Goal: Task Accomplishment & Management: Use online tool/utility

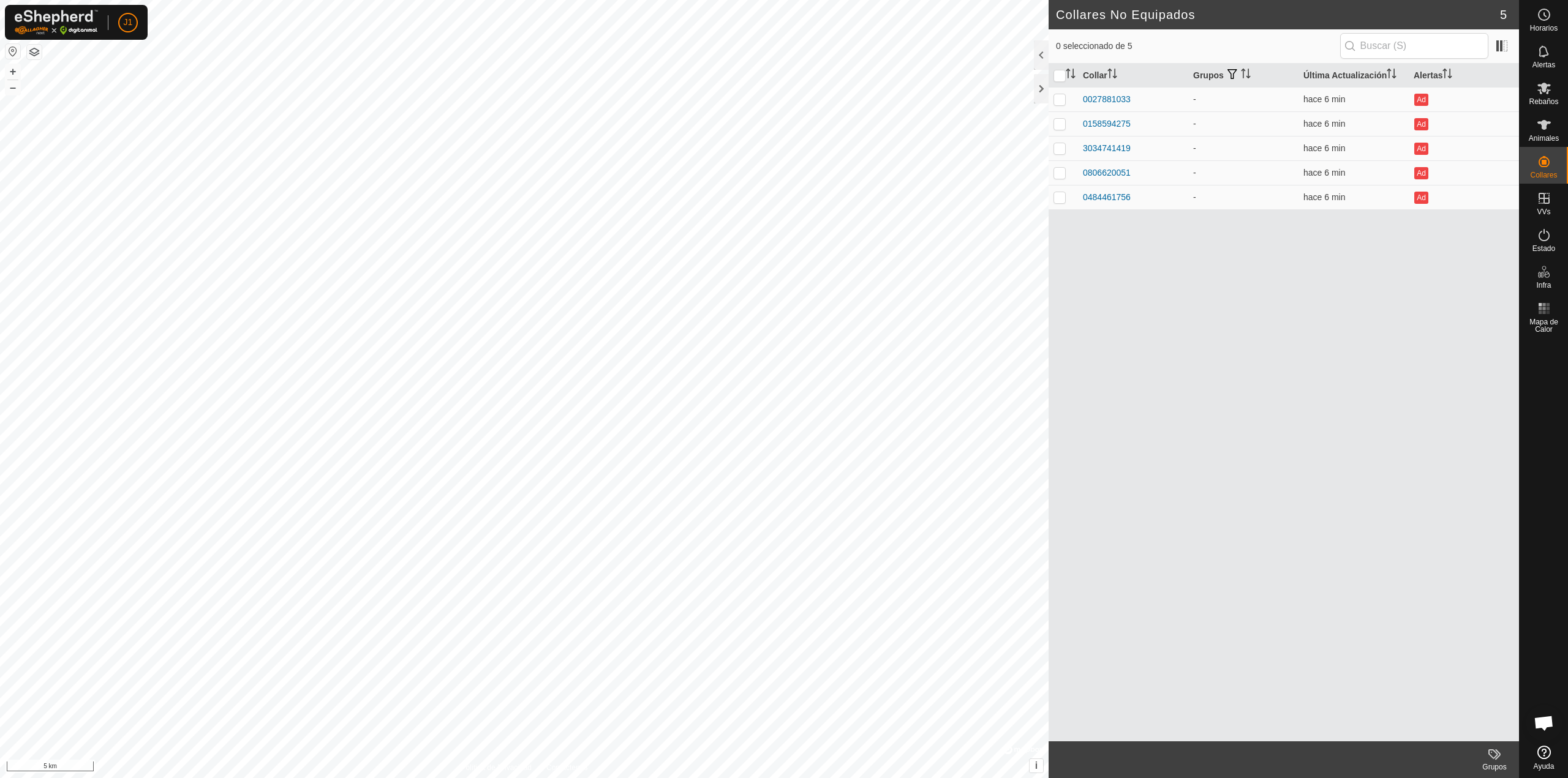
click at [16, 54] on button "button" at bounding box center [13, 52] width 15 height 15
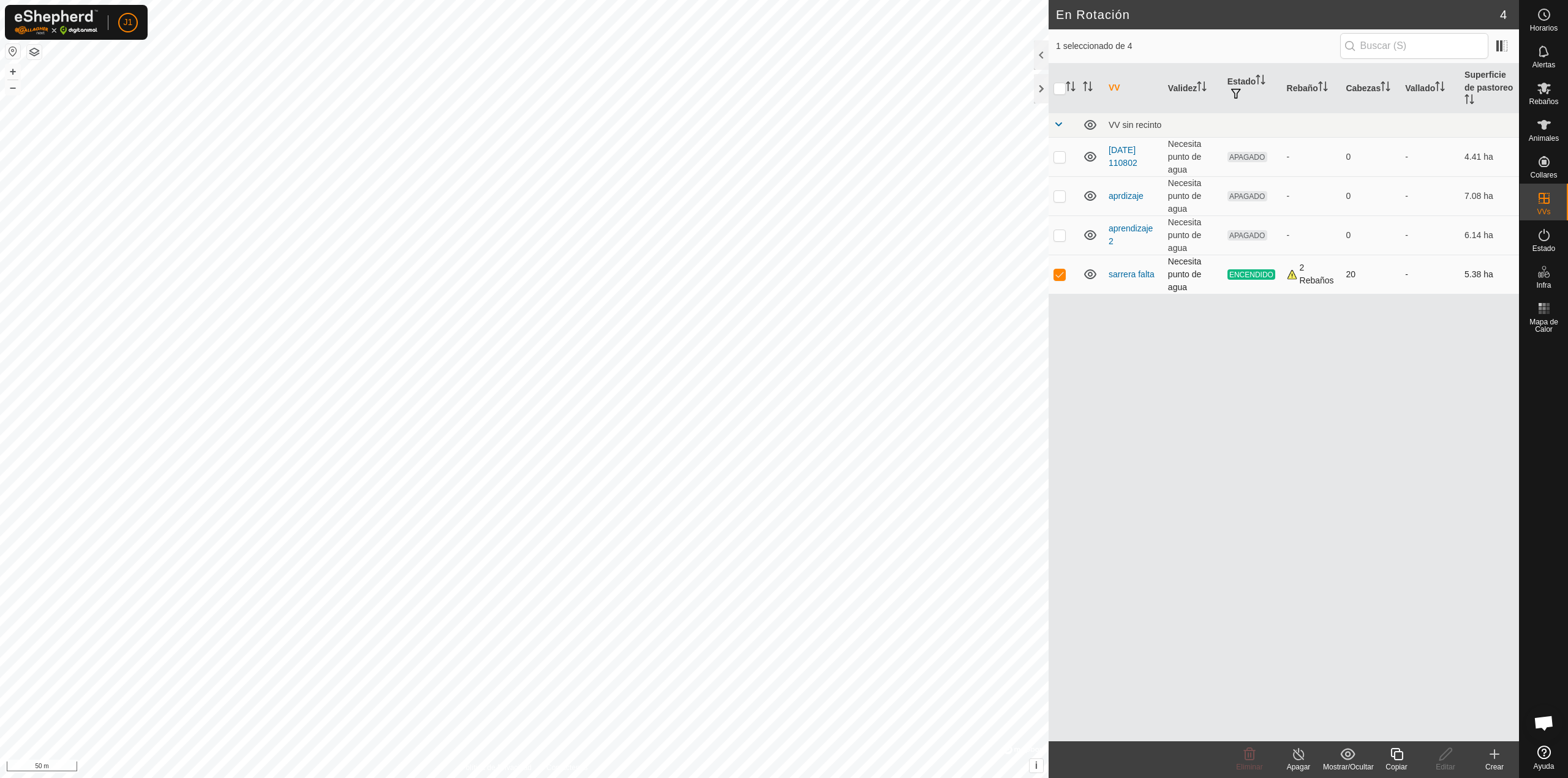
checkbox input "true"
checkbox input "false"
checkbox input "true"
click at [1439, 765] on div "Editar" at bounding box center [1446, 767] width 49 height 11
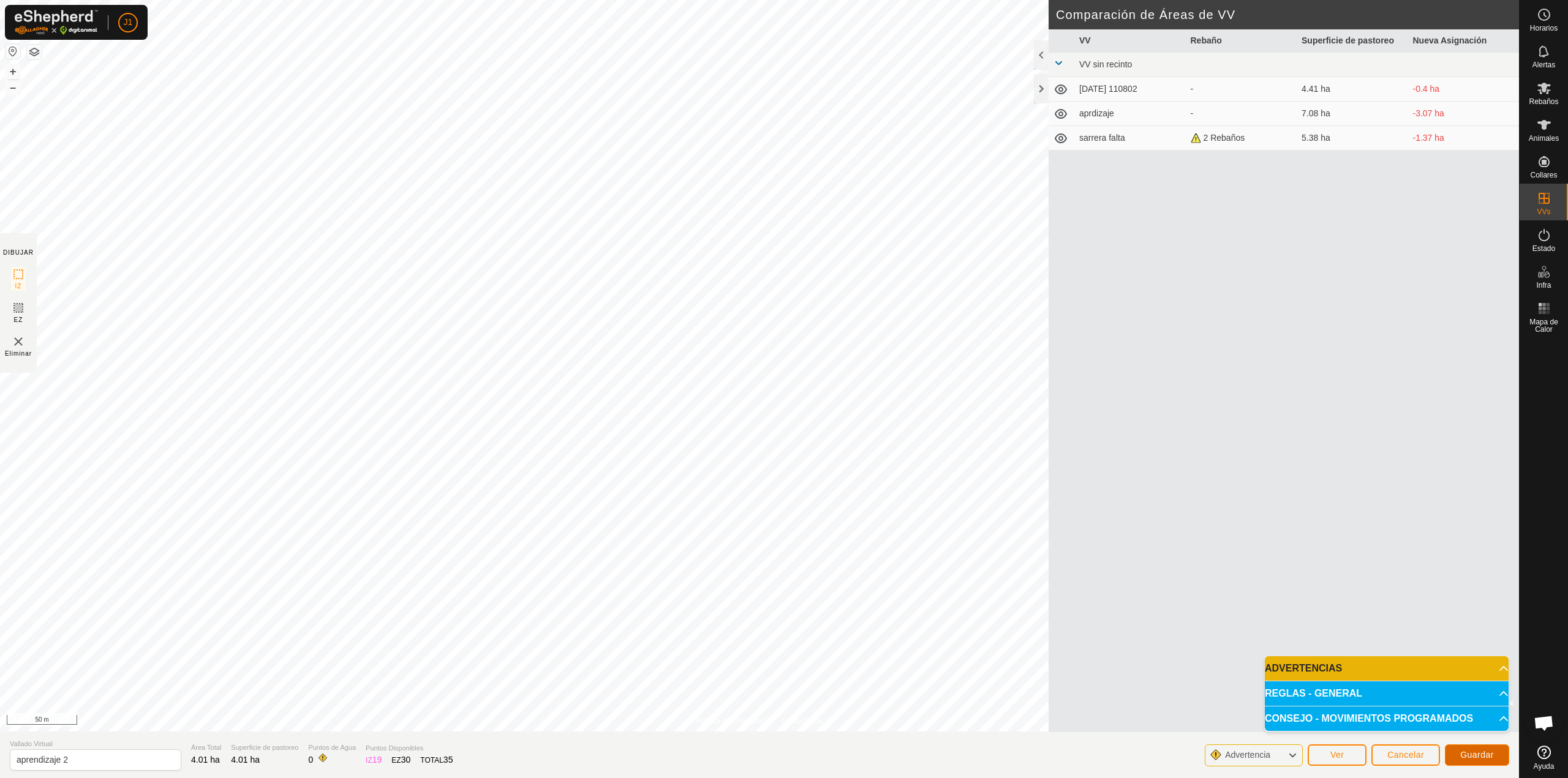
click at [1475, 758] on span "Guardar" at bounding box center [1477, 754] width 33 height 10
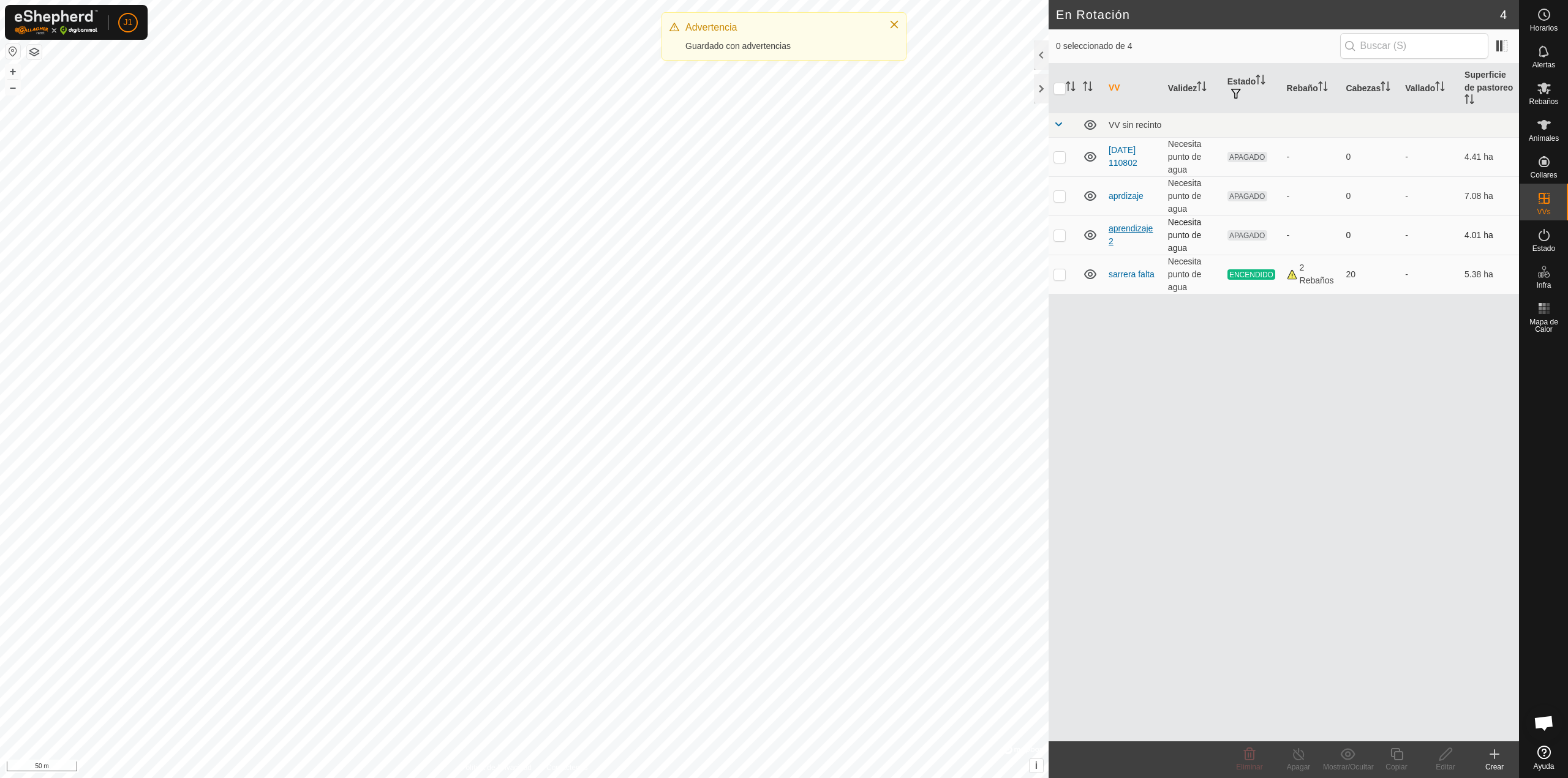
click at [1121, 228] on link "aprendizaje 2" at bounding box center [1131, 235] width 44 height 23
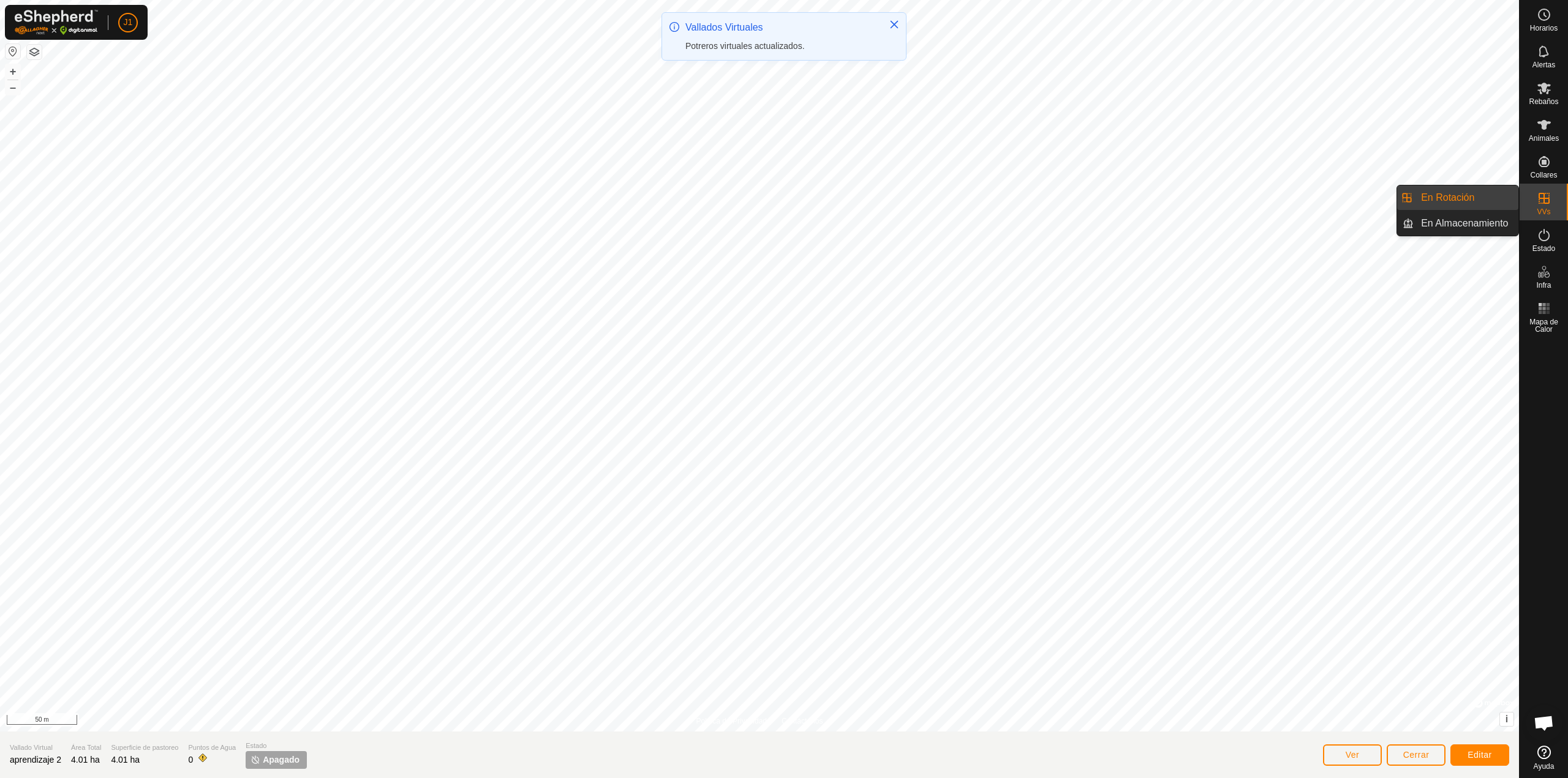
click at [1494, 202] on link "En Rotación" at bounding box center [1466, 198] width 104 height 24
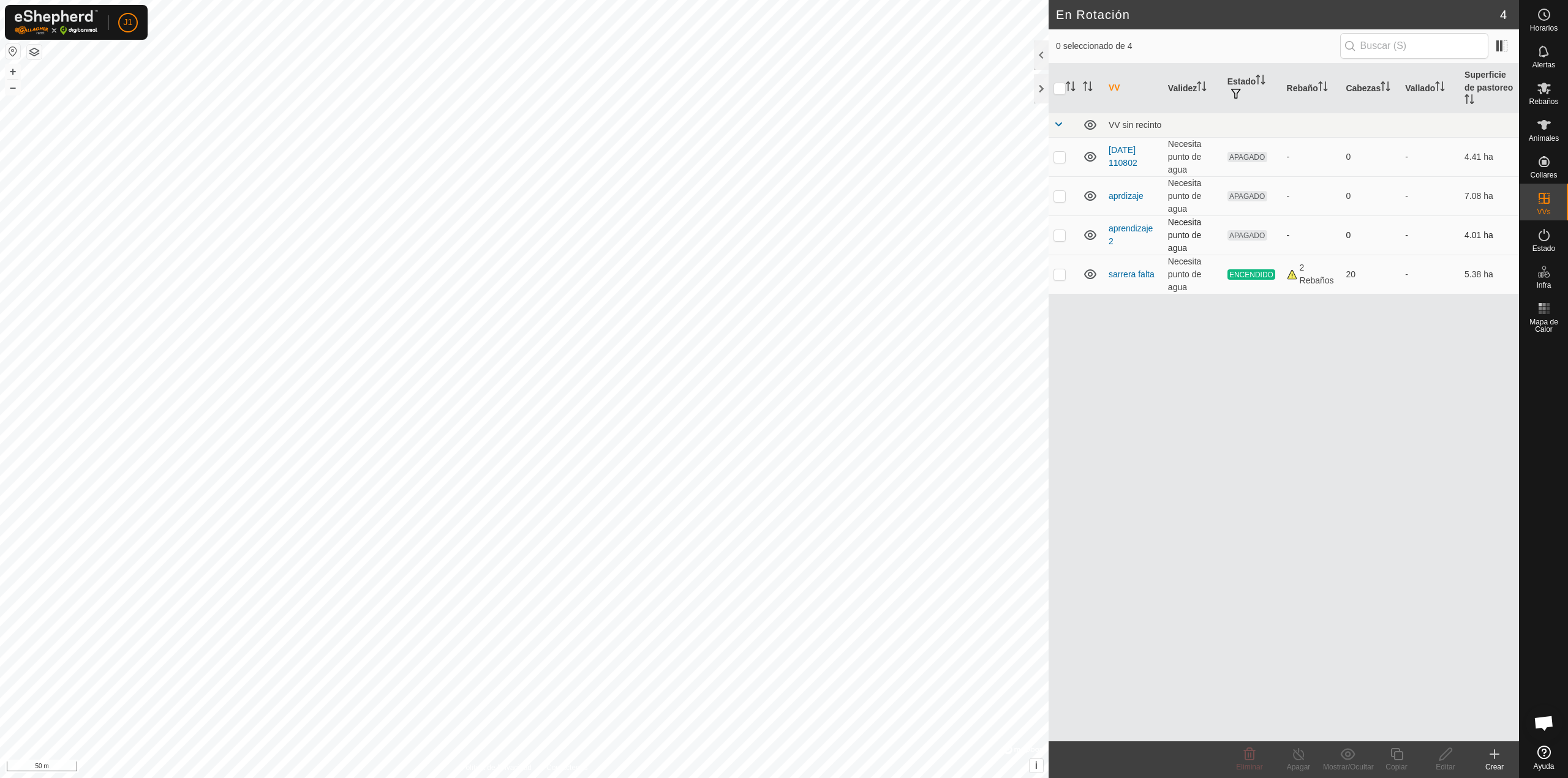
click at [1056, 235] on p-checkbox at bounding box center [1060, 235] width 13 height 10
click at [1061, 233] on p-checkbox at bounding box center [1060, 235] width 13 height 10
checkbox input "false"
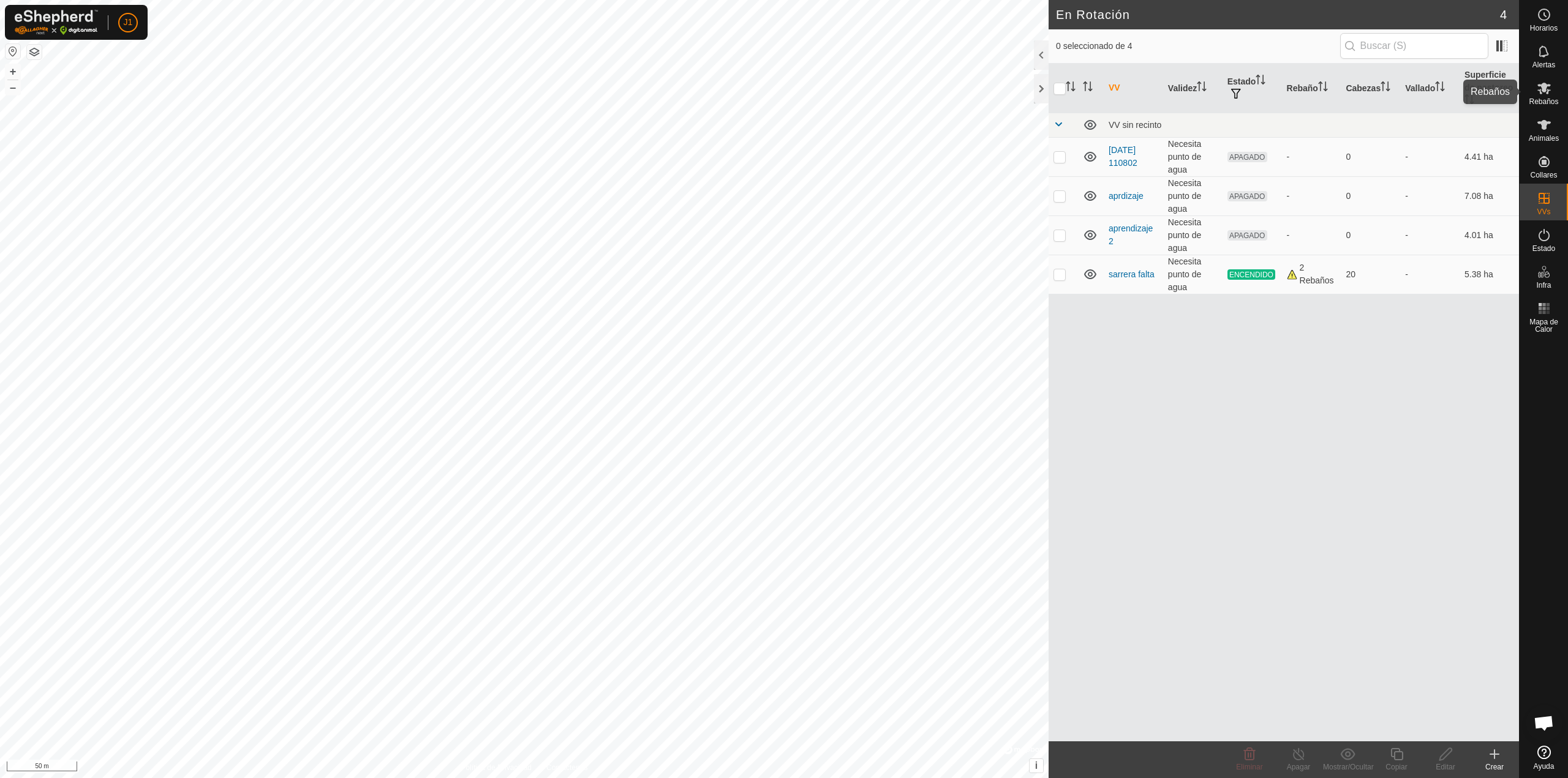
click at [1546, 93] on icon at bounding box center [1544, 89] width 13 height 12
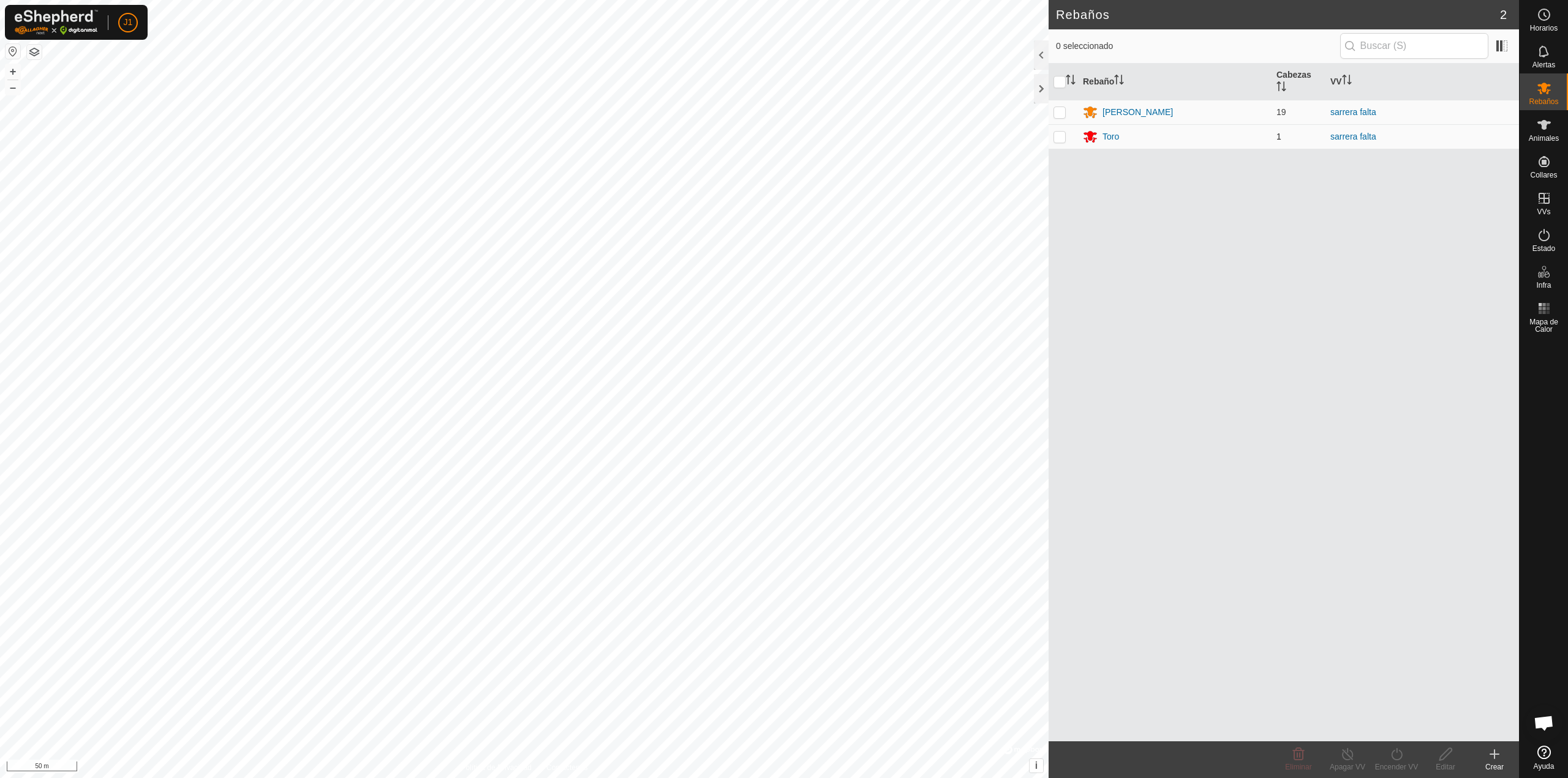
click at [1059, 133] on p-checkbox at bounding box center [1060, 136] width 13 height 10
checkbox input "true"
click at [1059, 110] on p-checkbox at bounding box center [1060, 112] width 13 height 10
checkbox input "true"
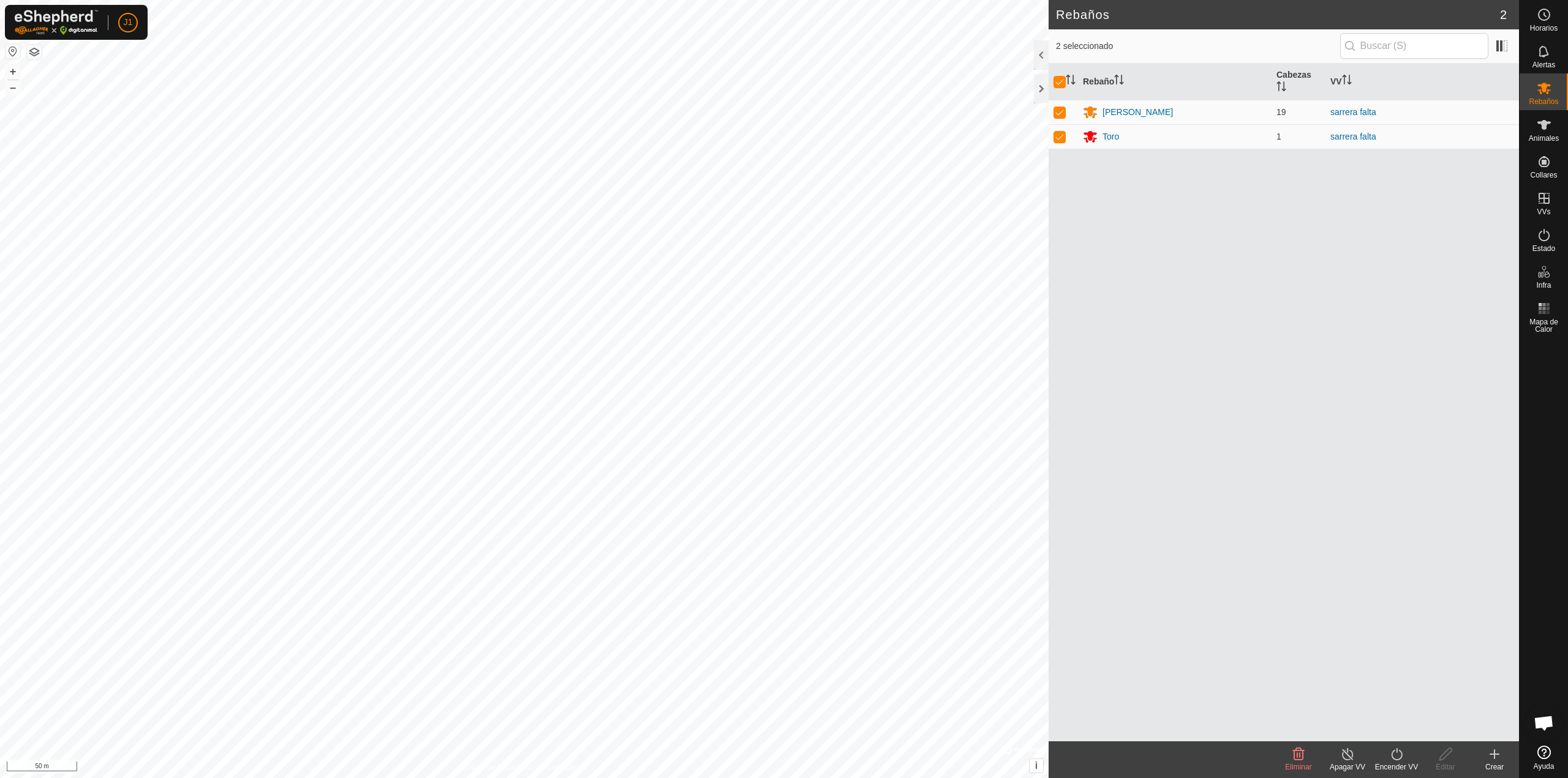
click at [1398, 754] on icon at bounding box center [1397, 754] width 16 height 15
click at [1341, 700] on div "Rebaño [PERSON_NAME] [PERSON_NAME] 19 sarrera falta Toro 1 sarrera falta" at bounding box center [1284, 403] width 470 height 678
click at [1058, 141] on p-checkbox at bounding box center [1060, 136] width 13 height 10
checkbox input "false"
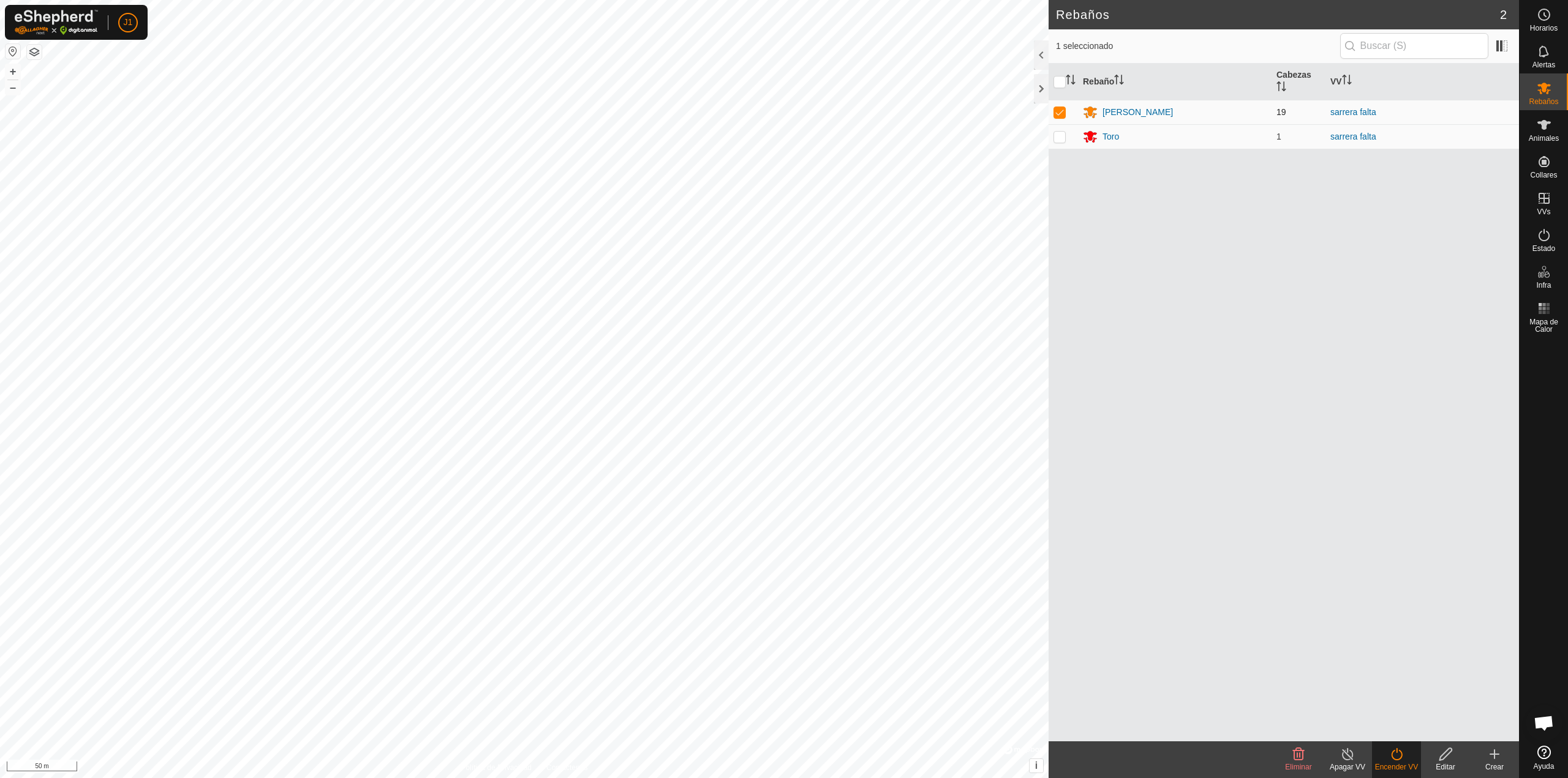
click at [1056, 110] on p-checkbox at bounding box center [1060, 112] width 13 height 10
checkbox input "true"
click at [1383, 762] on div "Encender VV" at bounding box center [1397, 767] width 49 height 11
click at [1390, 759] on icon at bounding box center [1397, 754] width 16 height 15
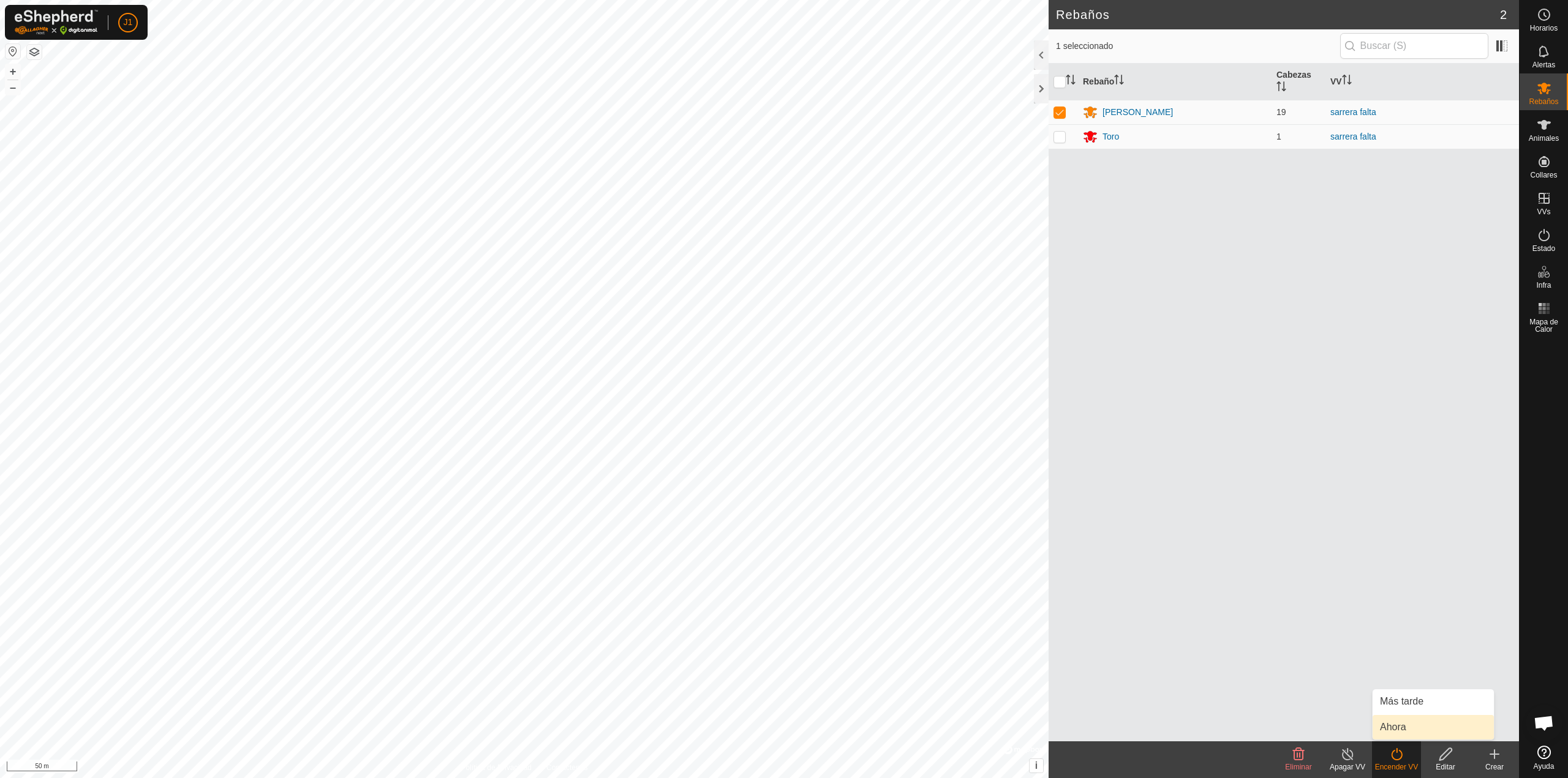
click at [1403, 735] on link "Ahora" at bounding box center [1433, 727] width 121 height 24
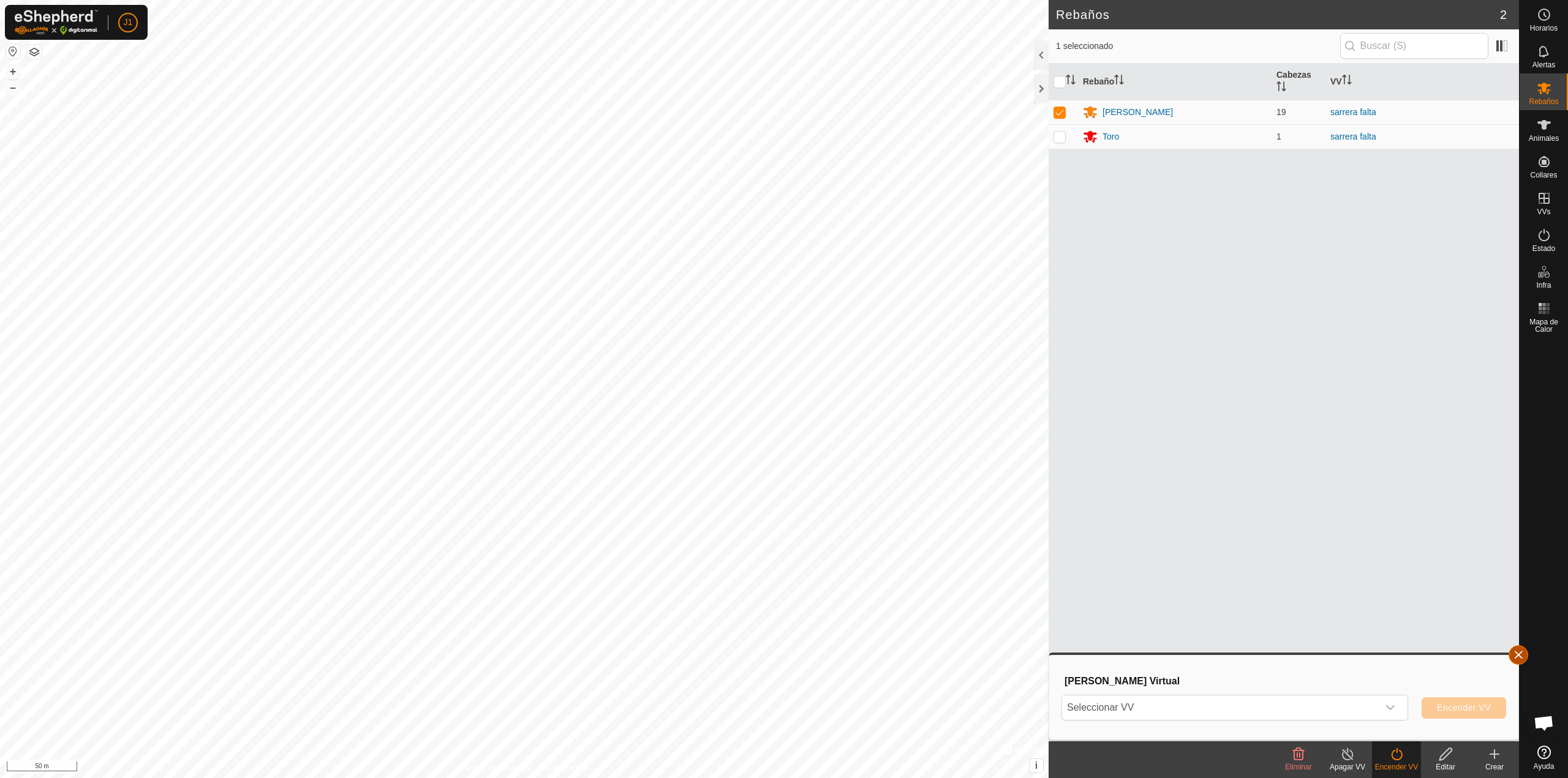
click at [1524, 654] on button "button" at bounding box center [1518, 655] width 19 height 19
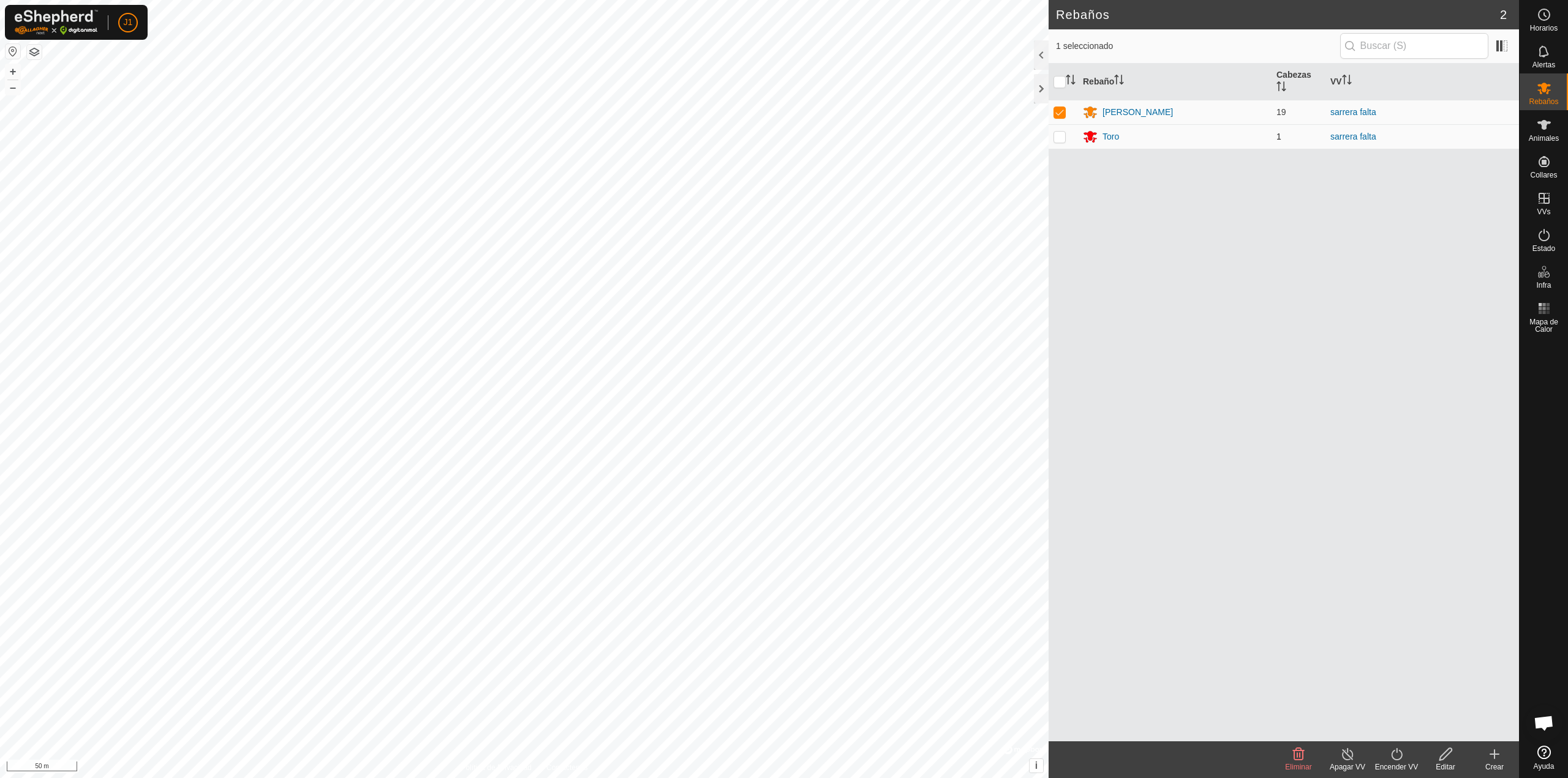
click at [1061, 139] on p-checkbox at bounding box center [1060, 136] width 13 height 10
checkbox input "true"
click at [1404, 757] on icon at bounding box center [1397, 754] width 16 height 15
click at [1401, 730] on link "Ahora" at bounding box center [1433, 727] width 121 height 24
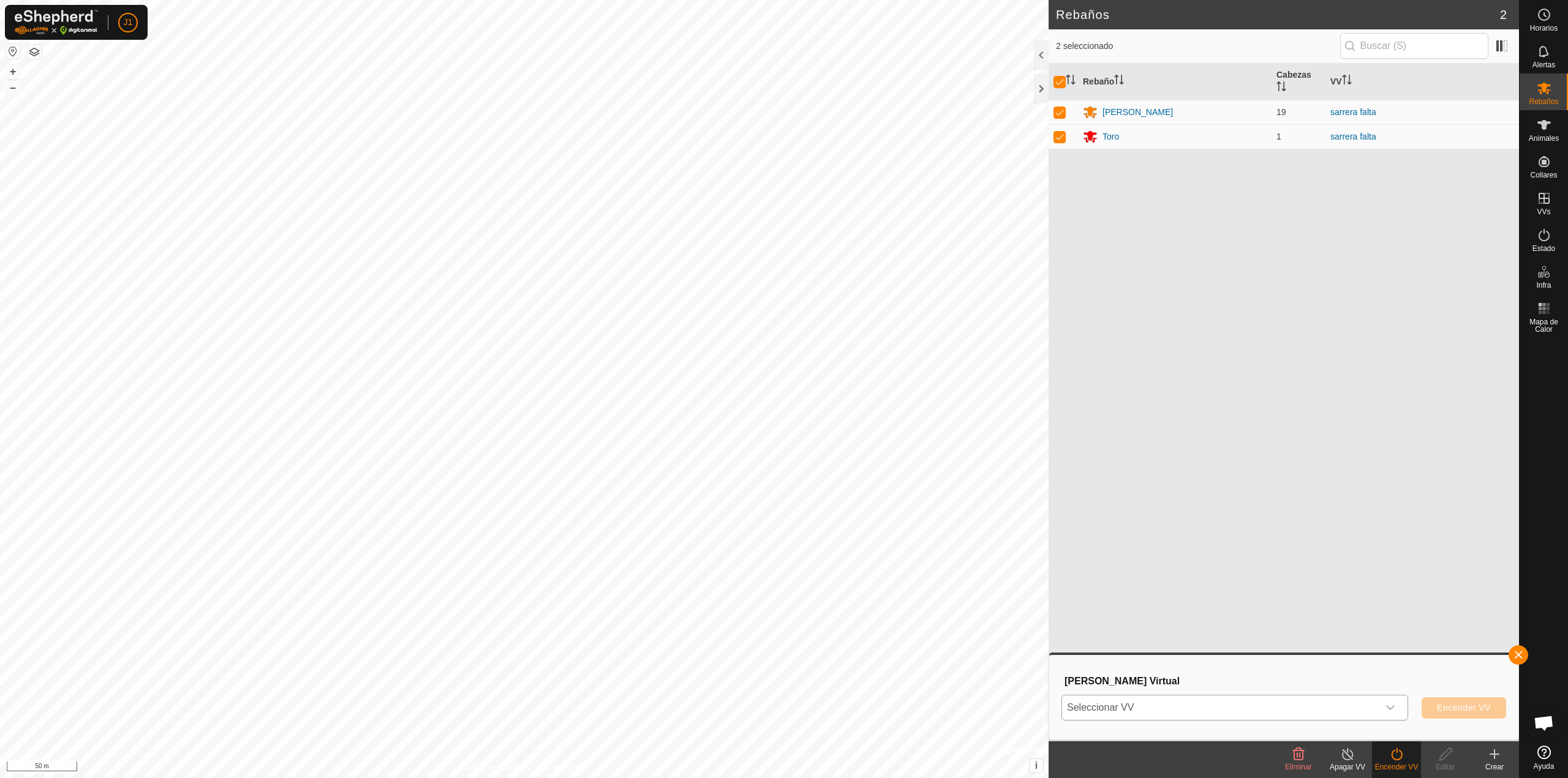
click at [1224, 705] on span "Seleccionar VV" at bounding box center [1220, 708] width 316 height 24
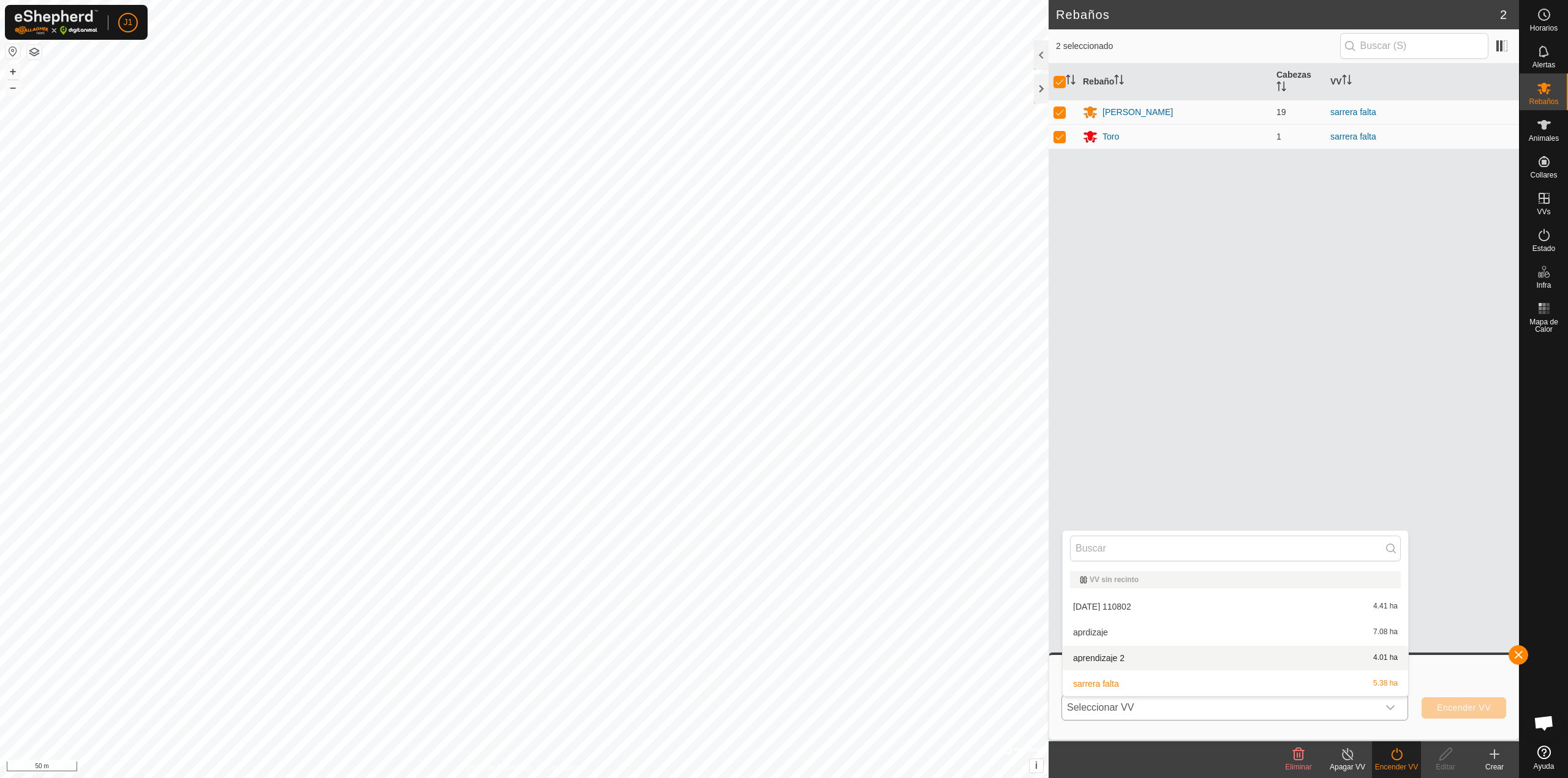
click at [1178, 654] on li "aprendizaje 2 4.01 ha" at bounding box center [1235, 658] width 345 height 24
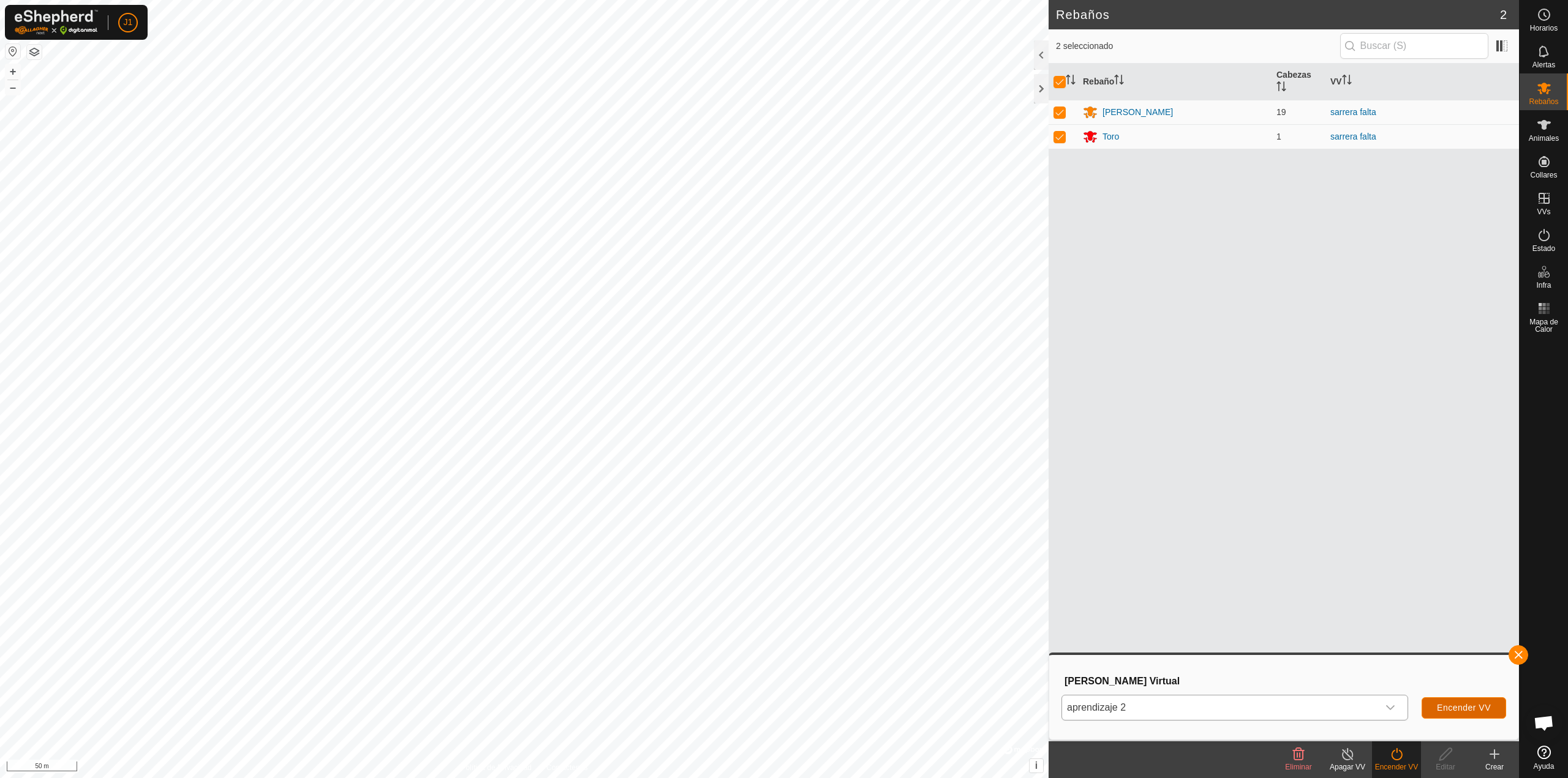
click at [1447, 713] on button "Encender VV" at bounding box center [1464, 708] width 84 height 21
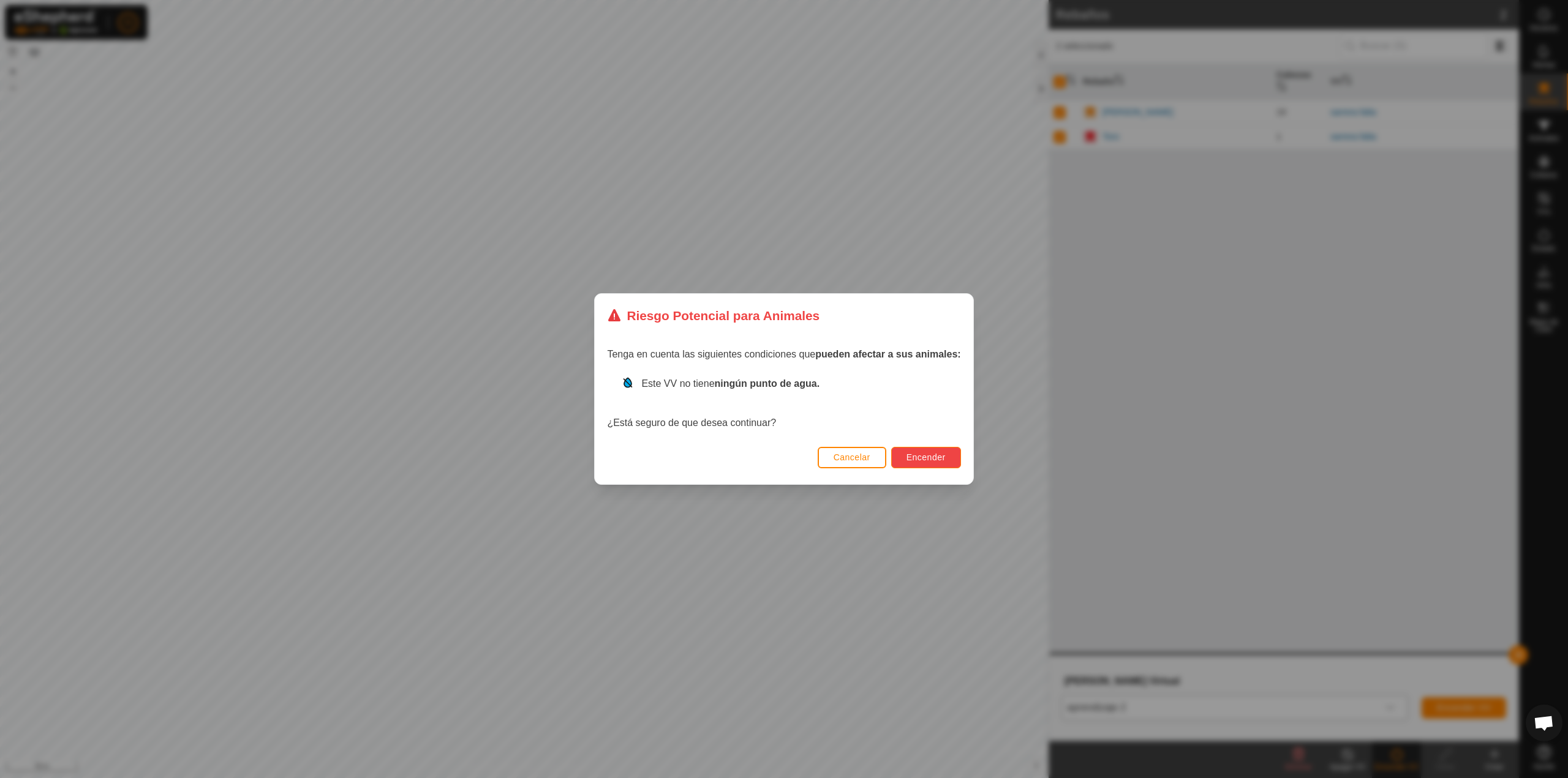
click at [901, 448] on button "Encender" at bounding box center [926, 457] width 70 height 21
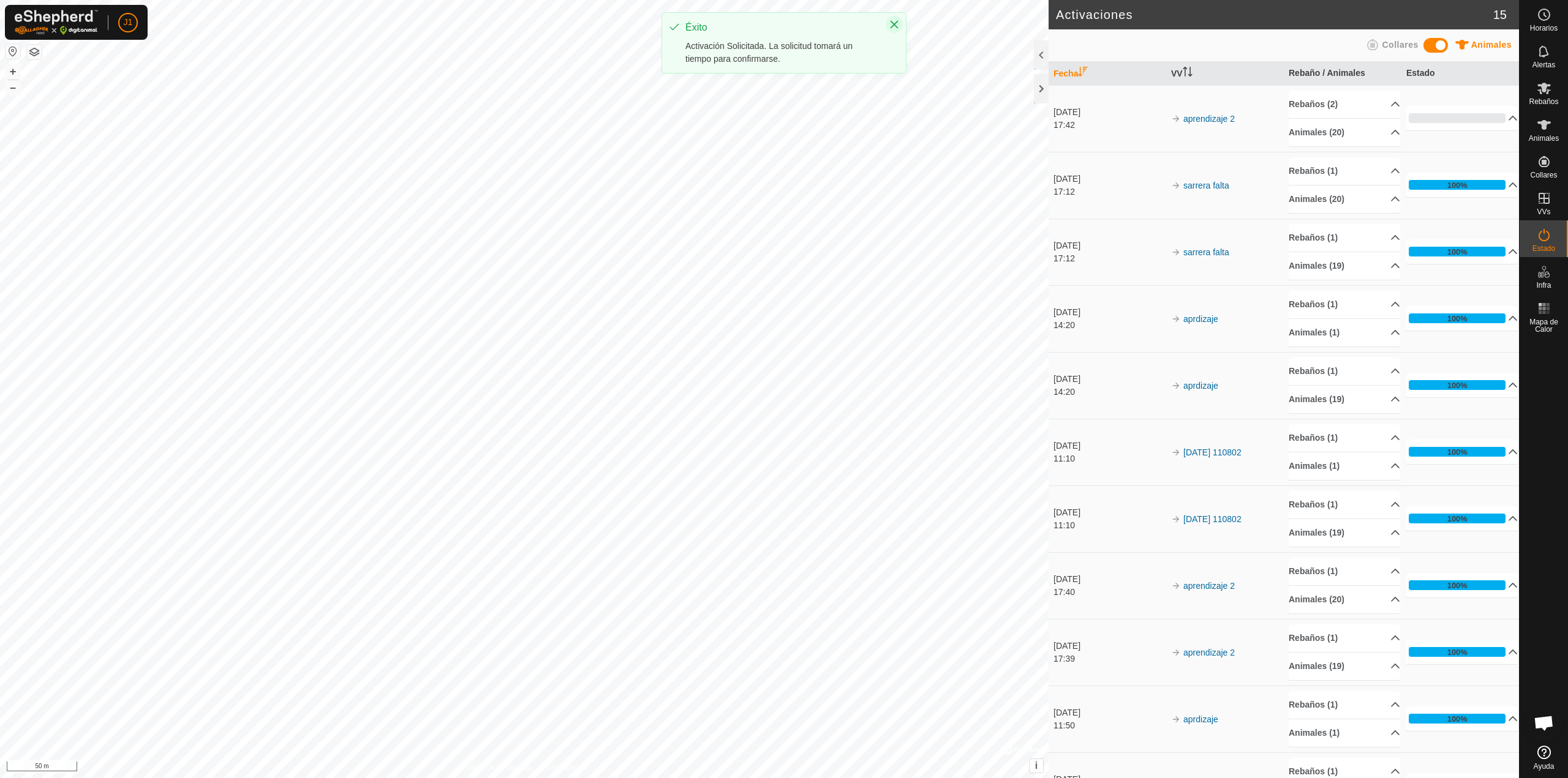
click at [894, 21] on icon "Close" at bounding box center [894, 24] width 10 height 10
